Goal: Task Accomplishment & Management: Use online tool/utility

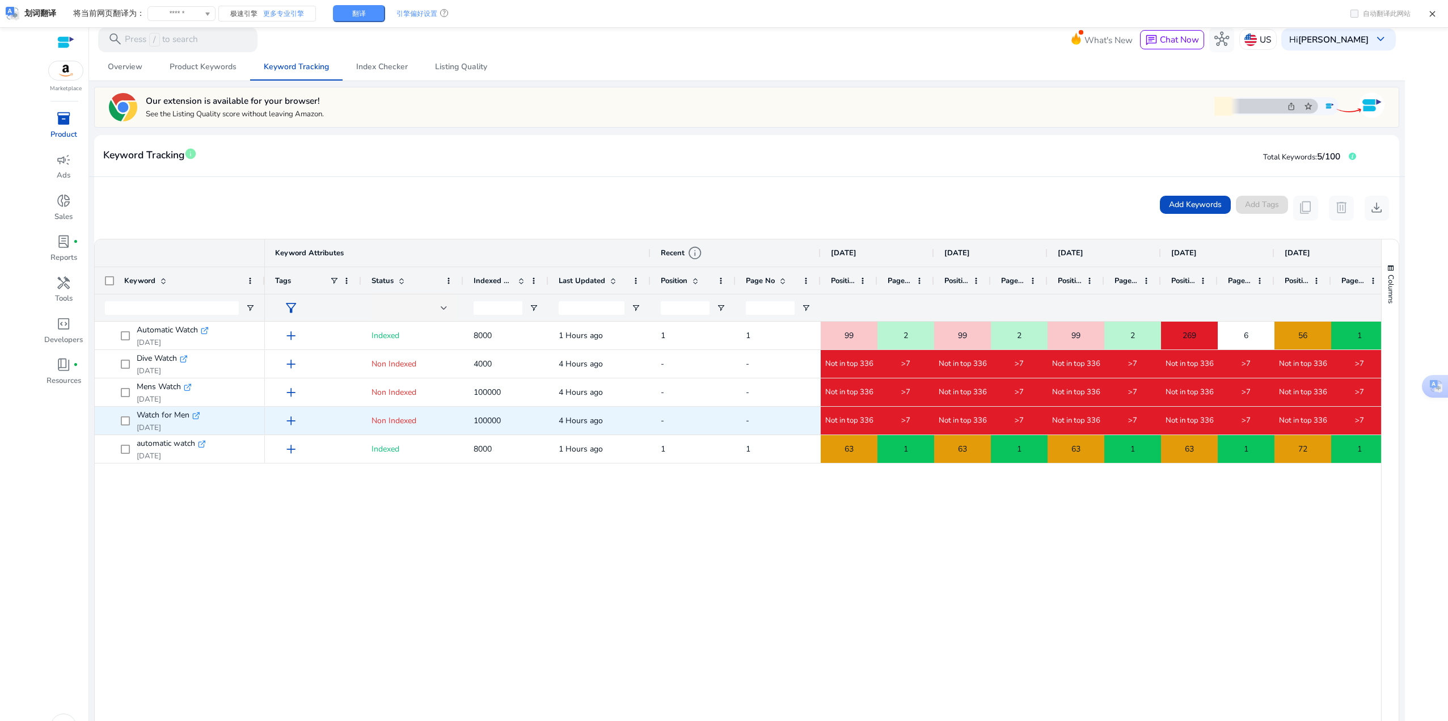
scroll to position [170, 0]
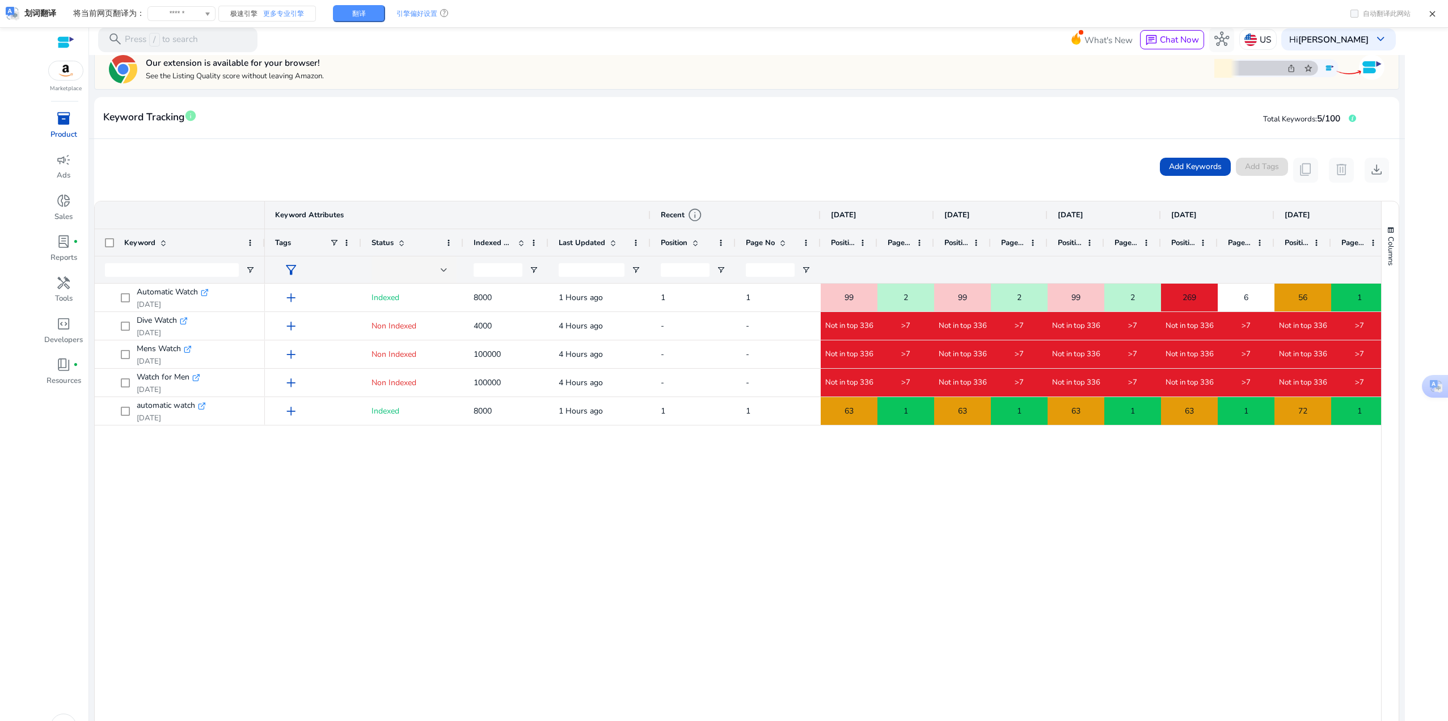
click at [563, 357] on div "add Non Indexed 4000 4 Hours ago - - Not in top 336 >7 Not in top 336 >7 Not in…" at bounding box center [823, 541] width 1116 height 515
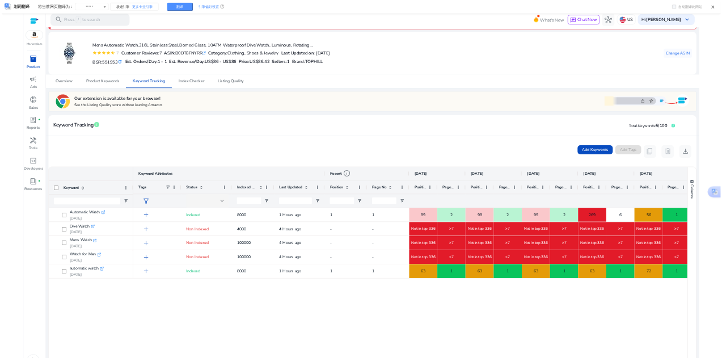
scroll to position [35, 0]
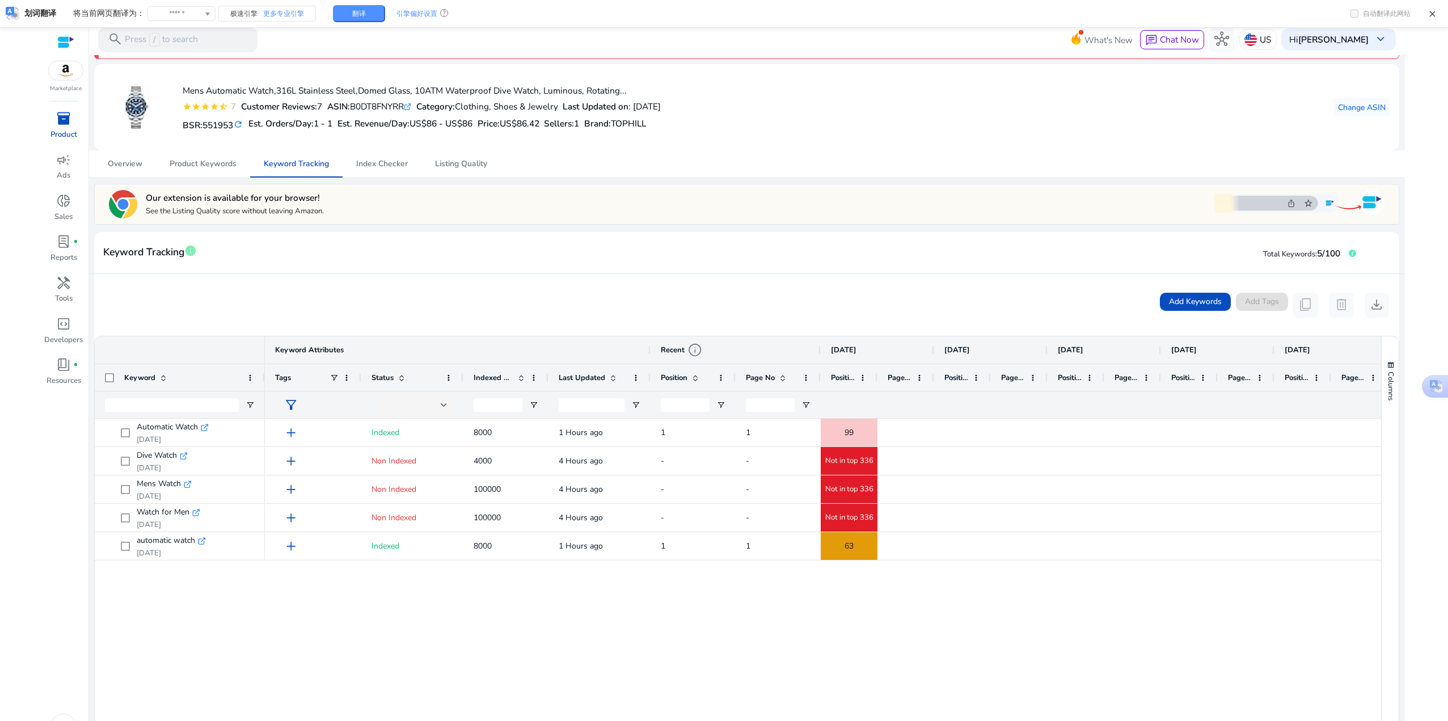
scroll to position [35, 0]
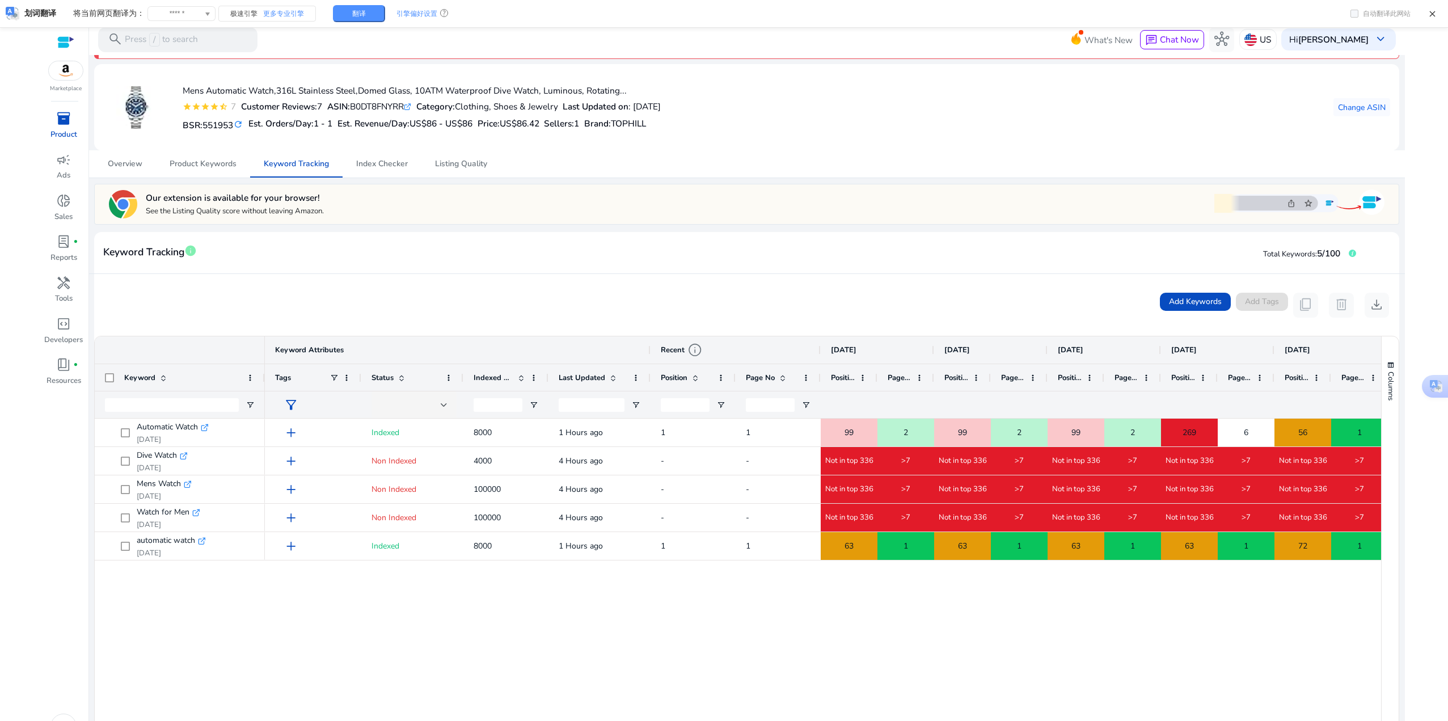
click at [721, 202] on img at bounding box center [1299, 202] width 170 height 29
click at [234, 280] on div "Add Keywords Add Tags content_copy delete download" at bounding box center [746, 305] width 1304 height 62
click at [721, 357] on span "Columns" at bounding box center [1391, 385] width 10 height 29
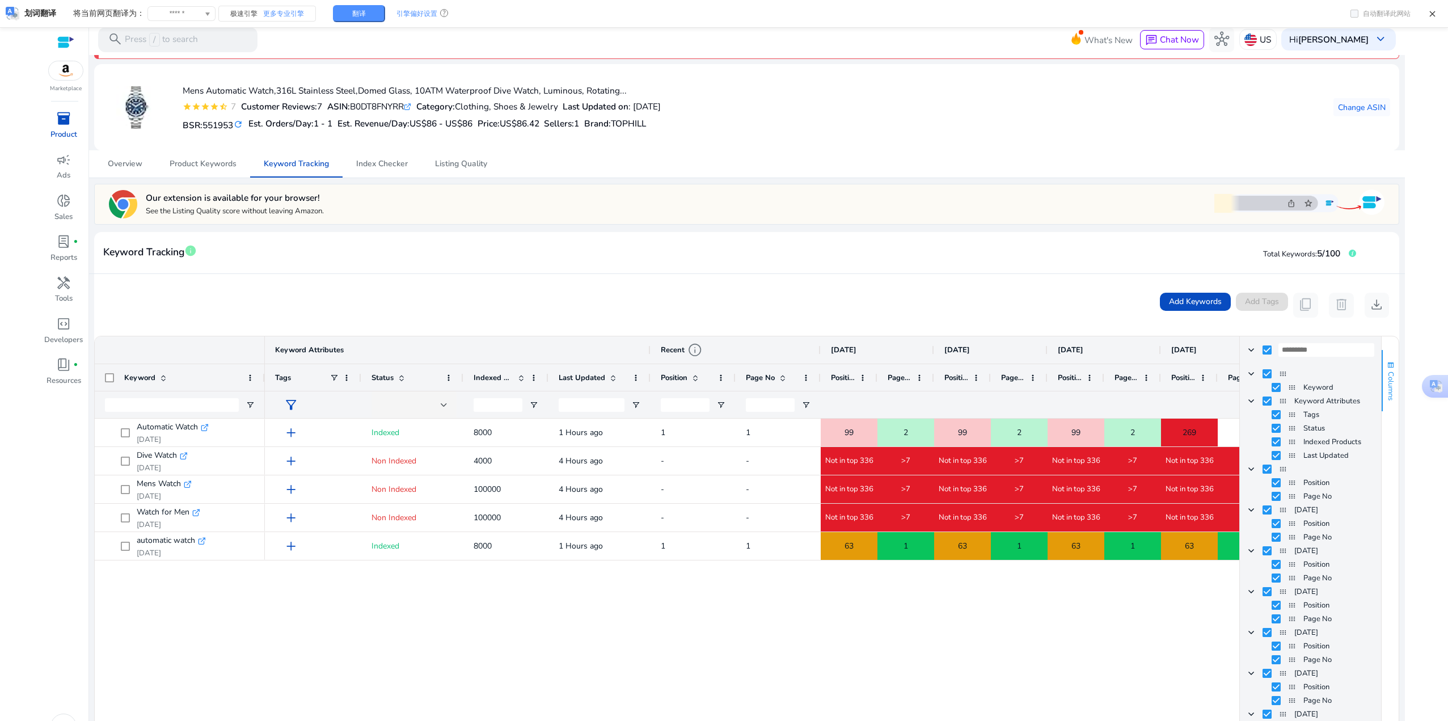
click at [721, 357] on span "Columns" at bounding box center [1391, 385] width 10 height 29
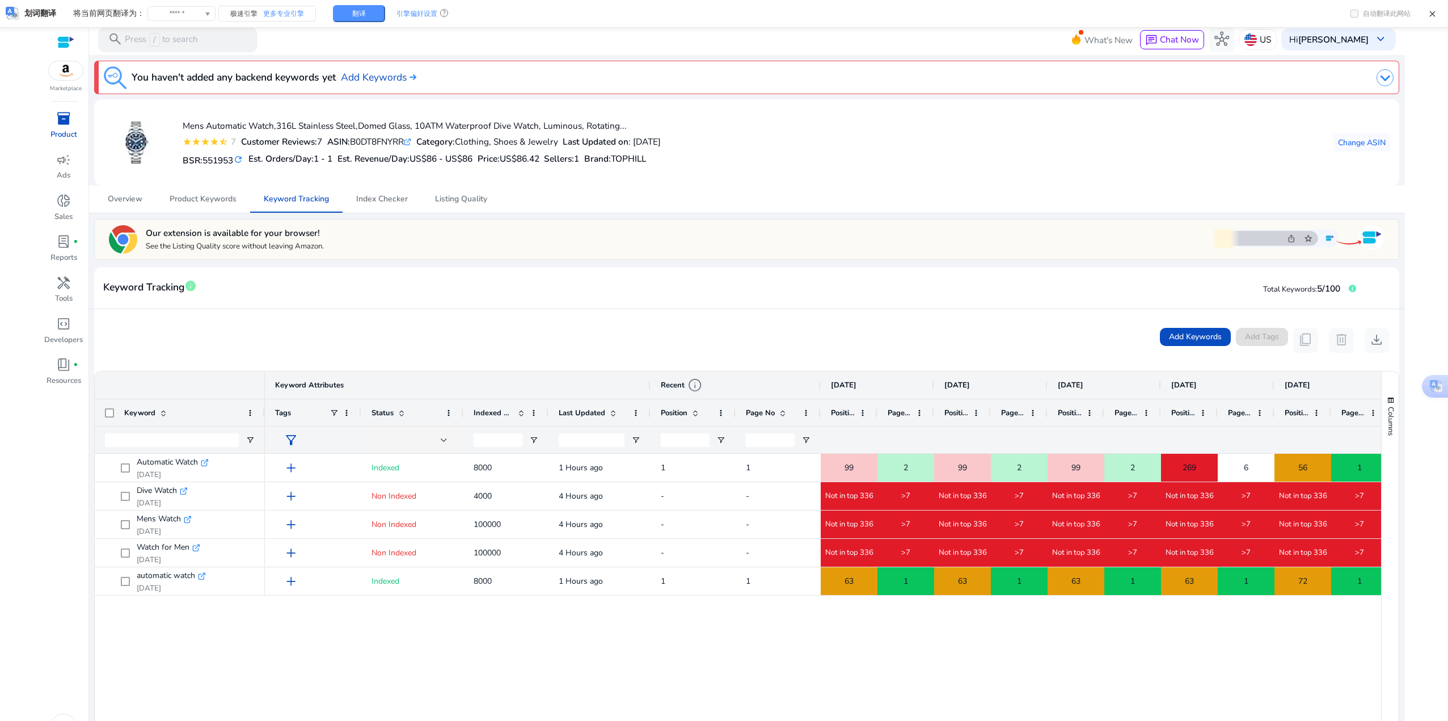
scroll to position [35, 0]
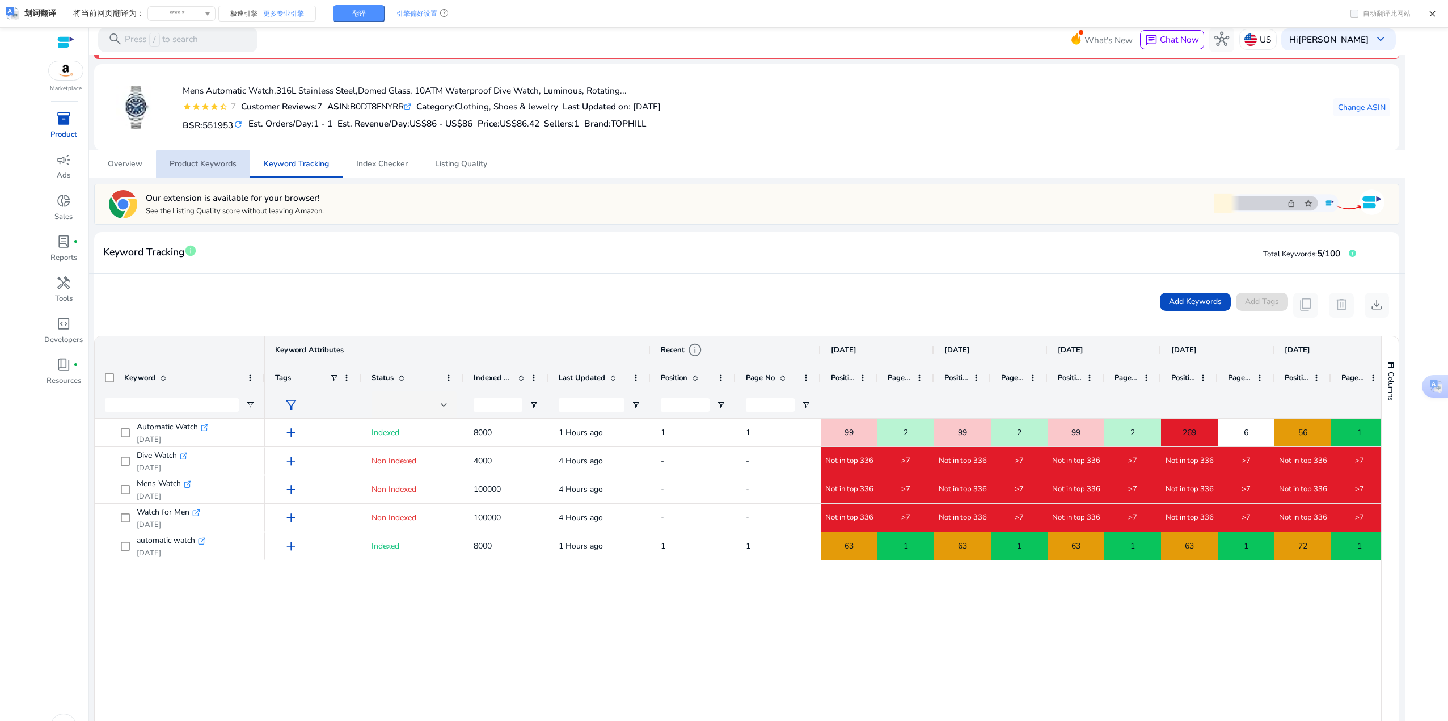
click at [208, 165] on span "Product Keywords" at bounding box center [203, 164] width 67 height 8
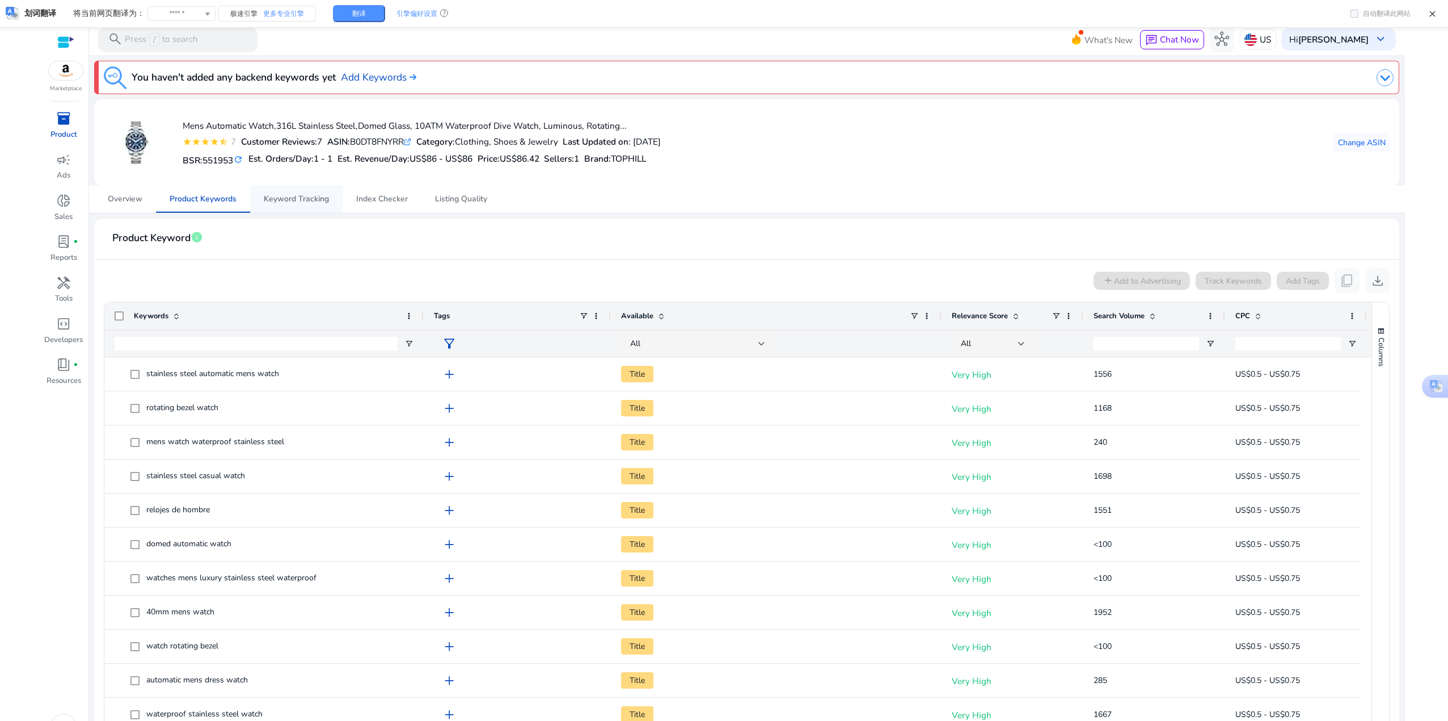
click at [281, 197] on span "Keyword Tracking" at bounding box center [296, 199] width 65 height 8
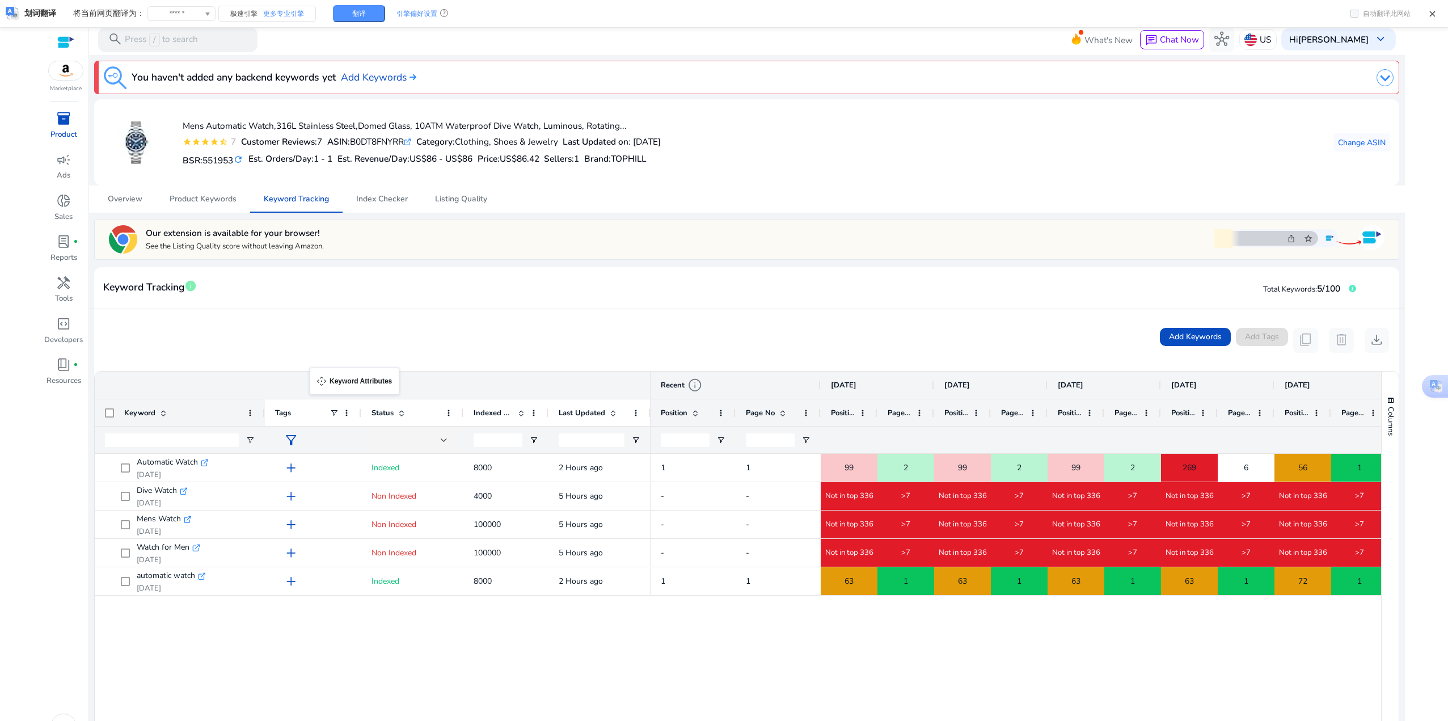
drag, startPoint x: 407, startPoint y: 382, endPoint x: 315, endPoint y: 374, distance: 91.6
click at [315, 374] on div "Keyword Attributes" at bounding box center [373, 384] width 556 height 27
click at [489, 380] on div "Keyword Attributes" at bounding box center [373, 384] width 556 height 27
click at [563, 385] on div "Keyword Attributes" at bounding box center [373, 384] width 556 height 27
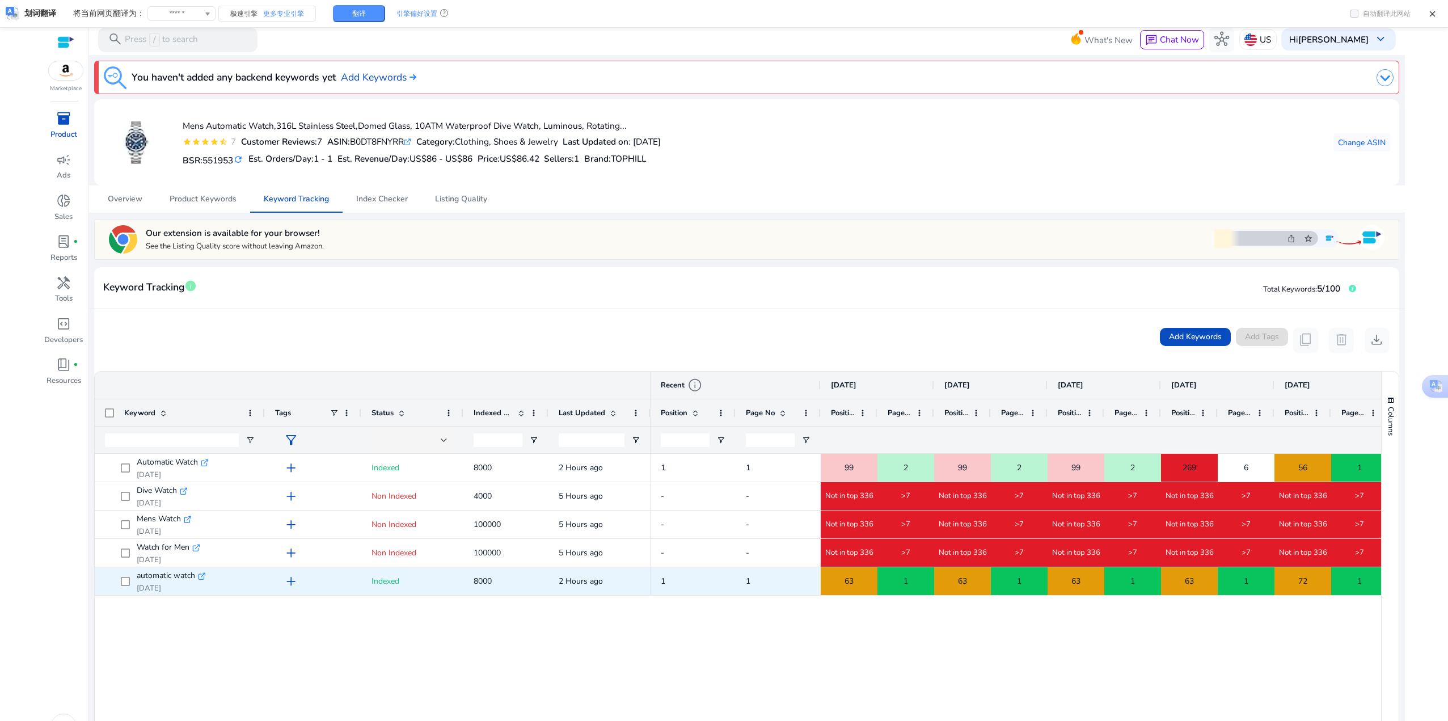
click at [255, 634] on div "Automatic Watch .st0{fill:#2c8af8} [DATE] add Indexed 8000 2 Hours ago Dive Wat…" at bounding box center [738, 711] width 1286 height 515
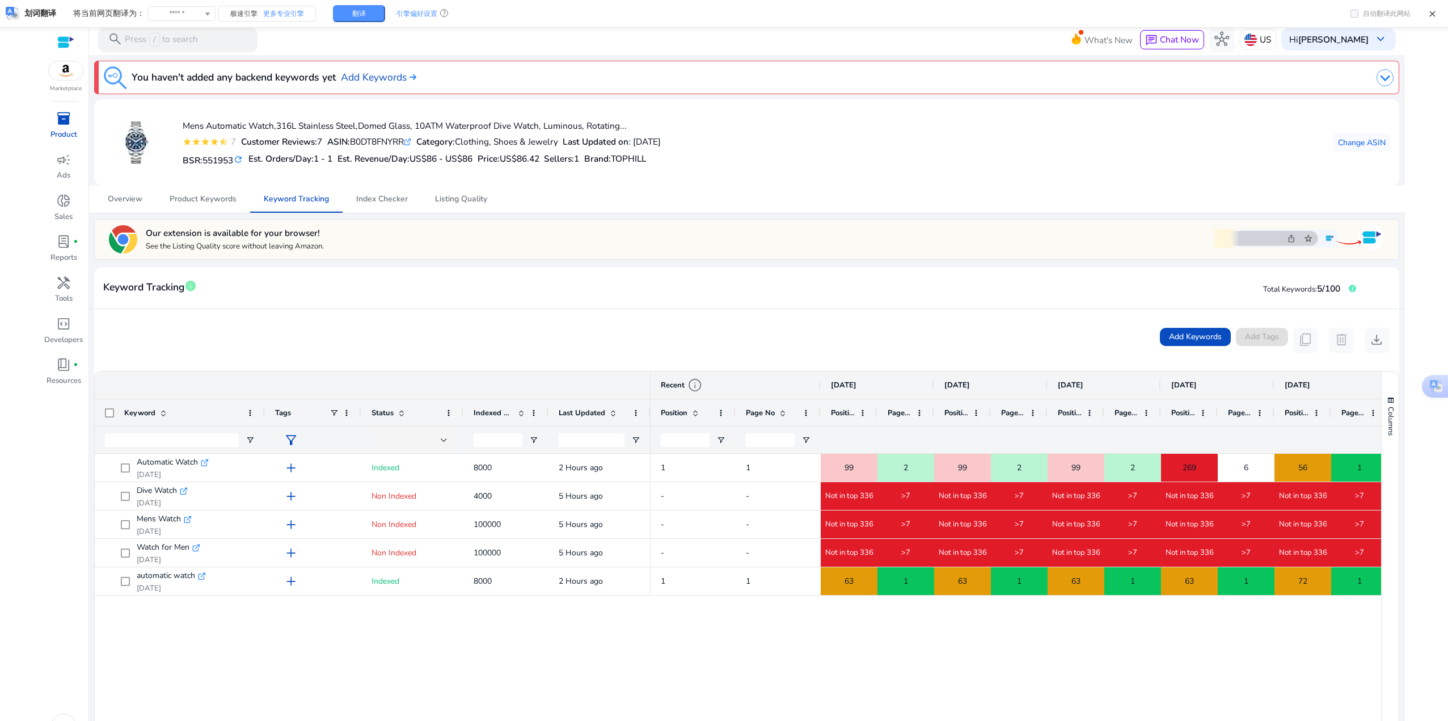
click at [315, 340] on div "Add Keywords Add Tags content_copy delete download" at bounding box center [746, 340] width 1285 height 25
click at [538, 263] on div "Our extension is available for your browser! See the Listing Quality score with…" at bounding box center [746, 613] width 1304 height 788
click at [485, 620] on div "Automatic Watch .st0{fill:#2c8af8} [DATE] add Indexed 8000 2 Hours ago Dive Wat…" at bounding box center [738, 711] width 1286 height 515
click at [266, 334] on div "Add Keywords Add Tags content_copy delete download" at bounding box center [746, 340] width 1285 height 25
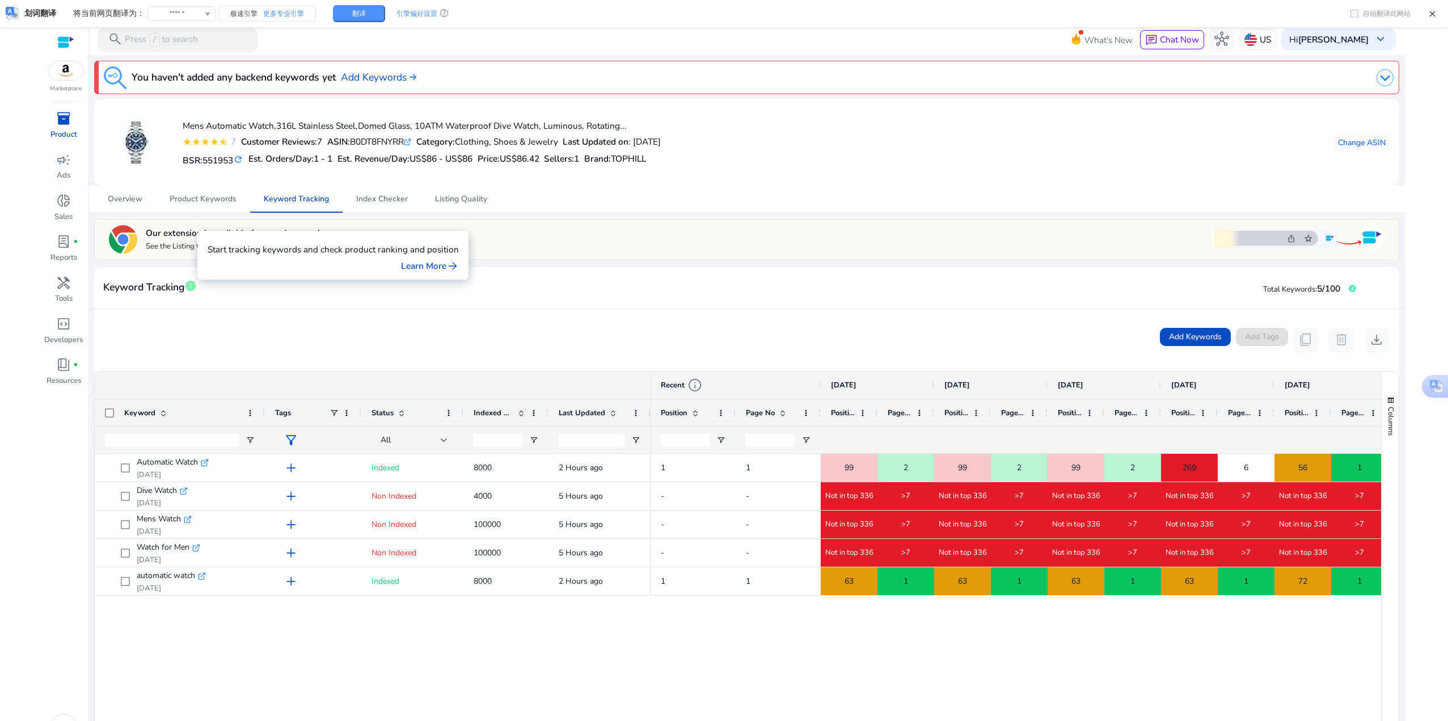
click at [352, 327] on div "Add Keywords Add Tags content_copy delete download" at bounding box center [746, 340] width 1304 height 62
click at [245, 365] on div "Add Keywords Add Tags content_copy delete download" at bounding box center [746, 340] width 1304 height 62
